Goal: Consume media (video, audio)

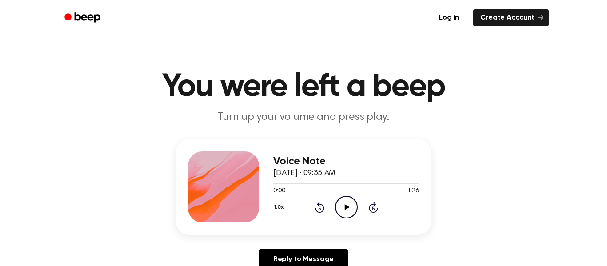
click at [343, 210] on icon "Play Audio" at bounding box center [346, 207] width 23 height 23
click at [340, 202] on icon "Play Audio" at bounding box center [346, 207] width 23 height 23
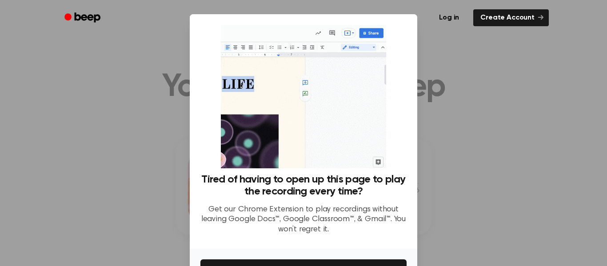
click at [500, 4] on div "Log in Create Account" at bounding box center [303, 18] width 490 height 36
click at [480, 46] on div at bounding box center [303, 133] width 607 height 266
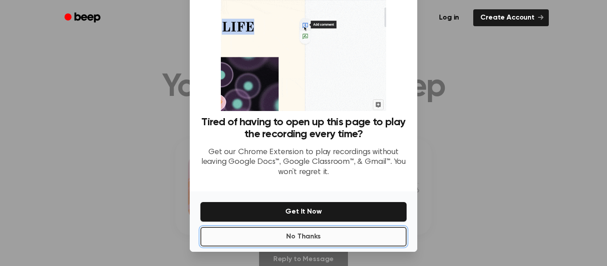
click at [310, 232] on button "No Thanks" at bounding box center [303, 237] width 206 height 20
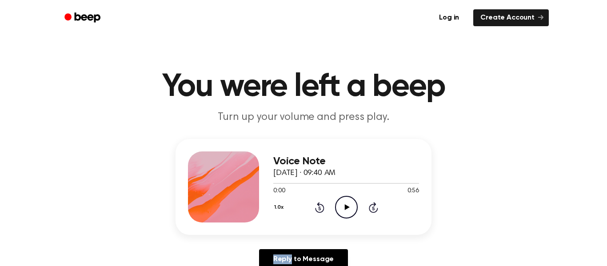
click at [310, 232] on div "Voice Note September 6, 2024 · 09:40 AM 0:00 0:56 Your browser does not support…" at bounding box center [303, 187] width 256 height 96
